Goal: Task Accomplishment & Management: Manage account settings

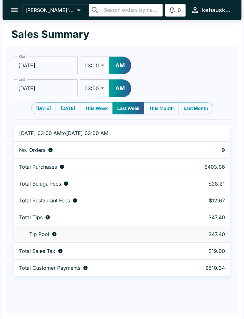
select select "03:00"
click at [16, 11] on icon "open drawer" at bounding box center [14, 10] width 9 height 9
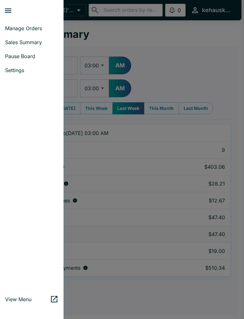
click at [45, 23] on link "Manage Orders" at bounding box center [32, 28] width 64 height 14
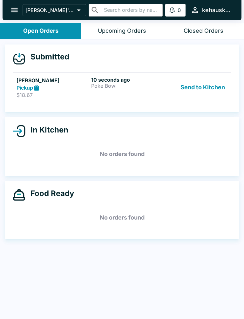
scroll to position [1, 0]
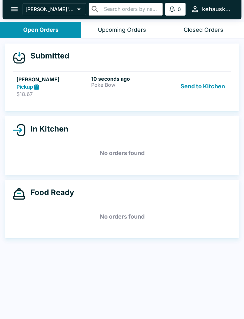
click at [198, 80] on button "Send to Kitchen" at bounding box center [203, 87] width 50 height 22
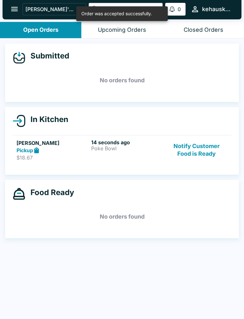
click at [106, 146] on p "Poke Bowl" at bounding box center [127, 149] width 72 height 6
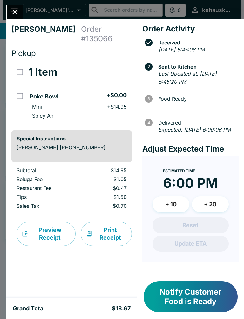
click at [156, 299] on button "Notify Customer Food is Ready" at bounding box center [191, 296] width 94 height 31
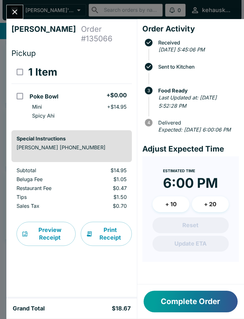
click at [190, 306] on button "Complete Order" at bounding box center [191, 302] width 94 height 22
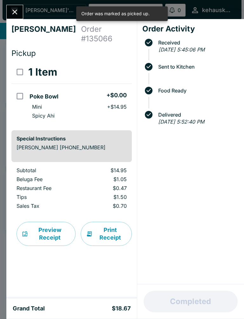
click at [14, 13] on icon "Close" at bounding box center [14, 12] width 5 height 5
